Goal: Find specific page/section: Find specific page/section

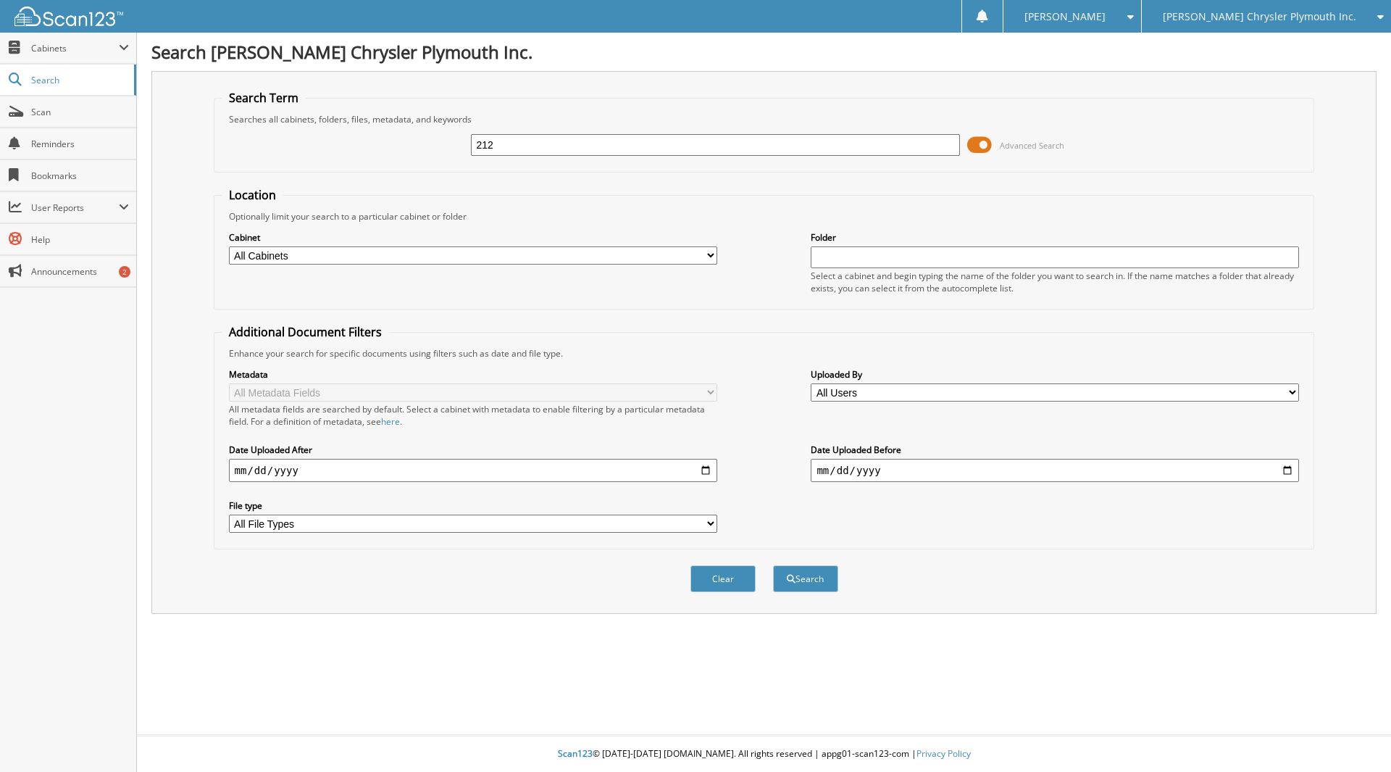
type input "212"
click at [712, 251] on select "All Cabinets ACCOUNTS PAYABLE ACCOUNTS RECEIVABLE MISC SERVICE CONTRACTS SERVIC…" at bounding box center [473, 255] width 488 height 18
select select "810"
click at [229, 246] on select "All Cabinets ACCOUNTS PAYABLE ACCOUNTS RECEIVABLE MISC SERVICE CONTRACTS SERVIC…" at bounding box center [473, 255] width 488 height 18
click at [233, 472] on input "date" at bounding box center [473, 470] width 488 height 23
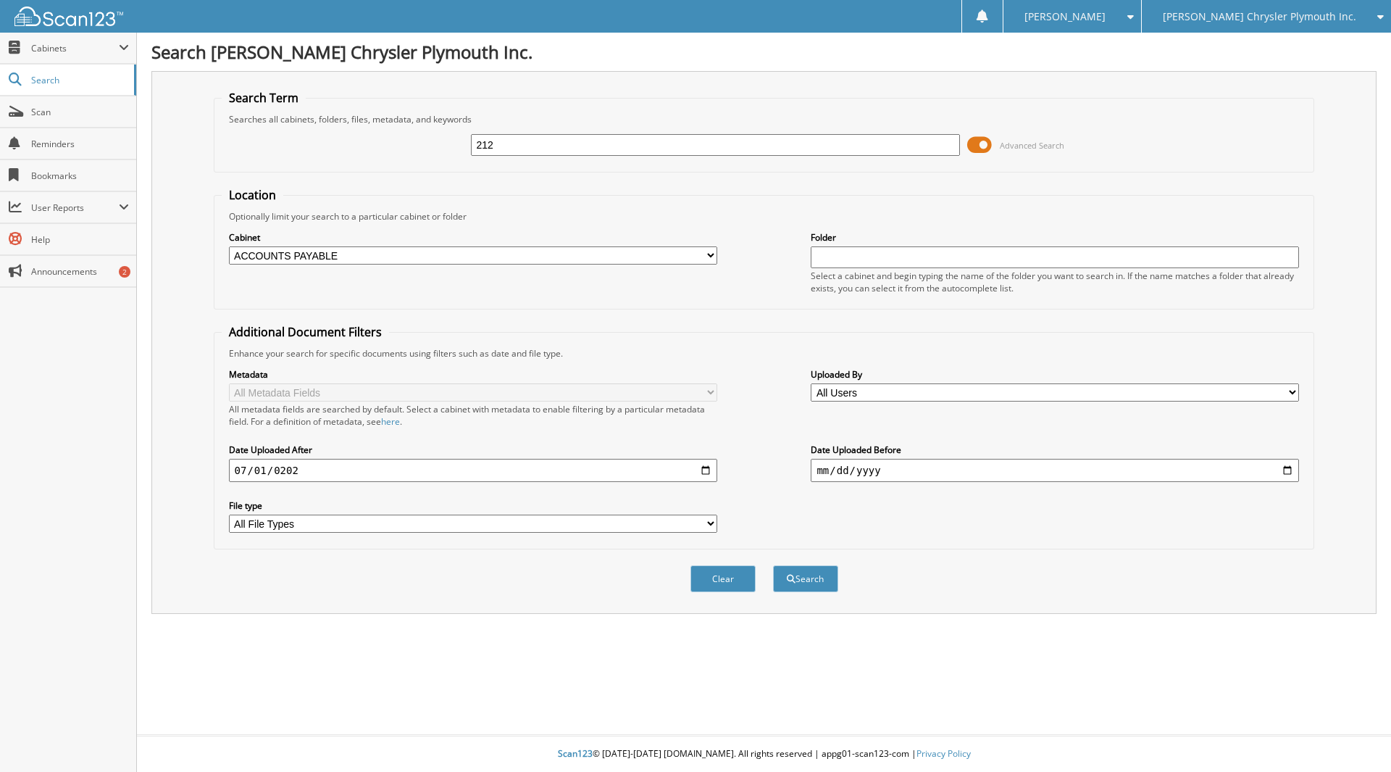
type input "[DATE]"
click at [828, 581] on button "Search" at bounding box center [805, 578] width 65 height 27
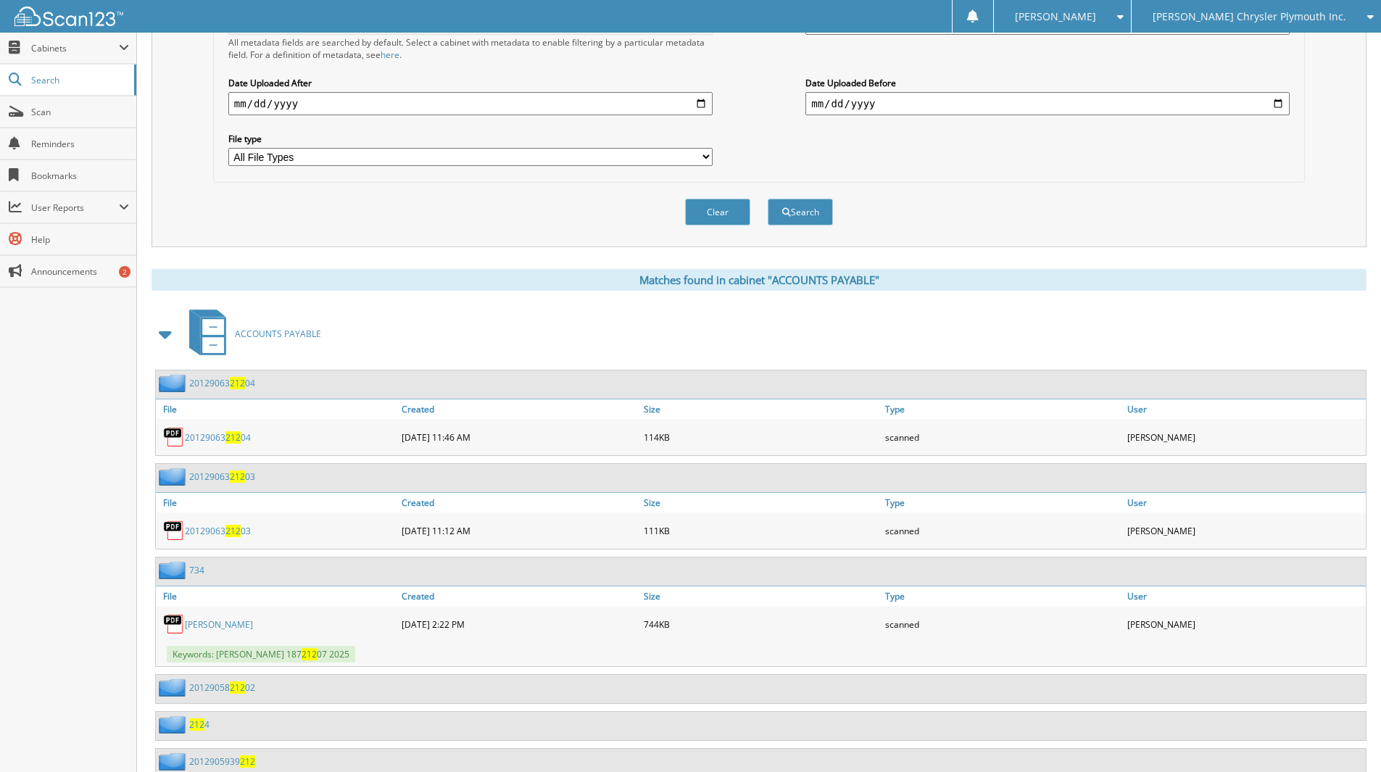
scroll to position [507, 0]
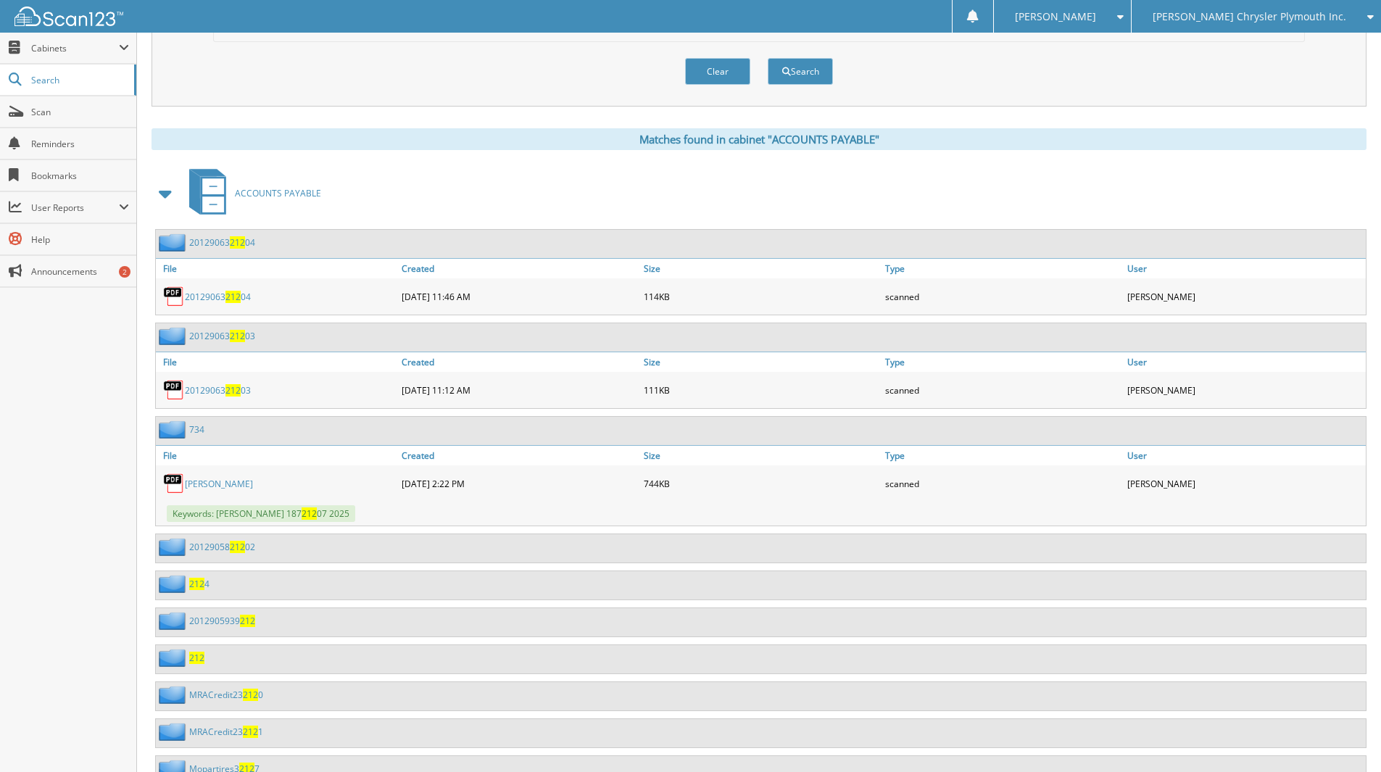
click at [192, 658] on span "212" at bounding box center [196, 657] width 15 height 12
